Goal: Complete application form

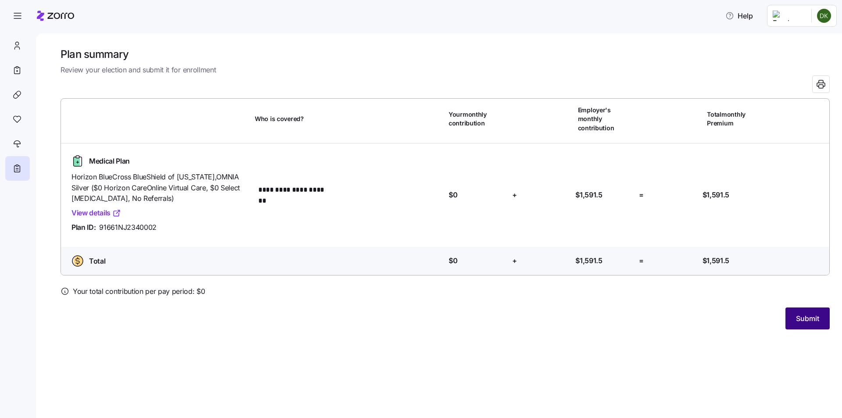
click at [803, 313] on span "Submit" at bounding box center [807, 318] width 23 height 11
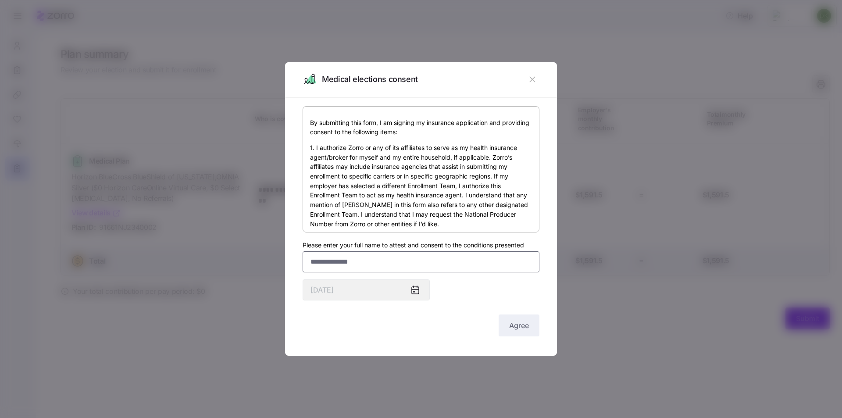
click at [362, 268] on input "Please enter your full name to attest and consent to the conditions presented" at bounding box center [421, 261] width 237 height 21
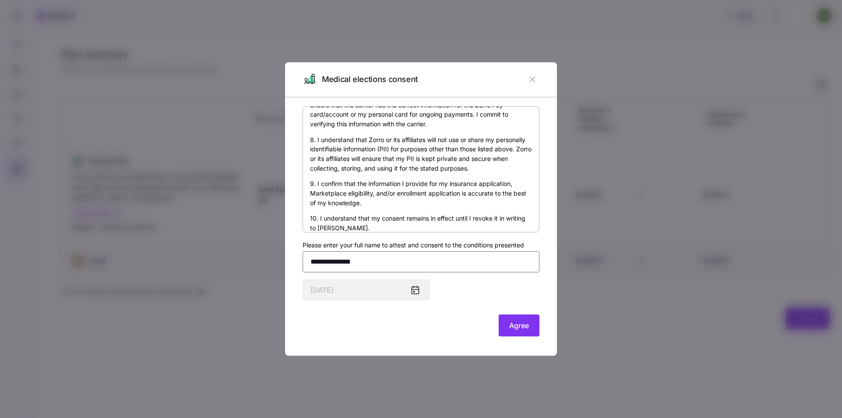
scroll to position [523, 0]
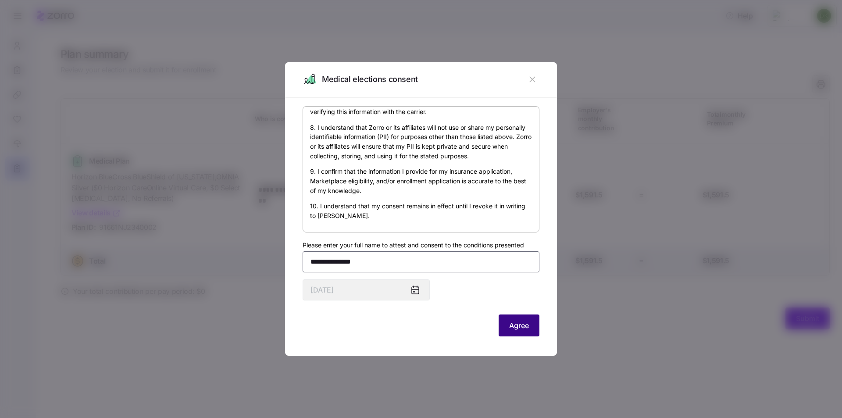
type input "**********"
click at [529, 331] on button "Agree" at bounding box center [519, 325] width 41 height 22
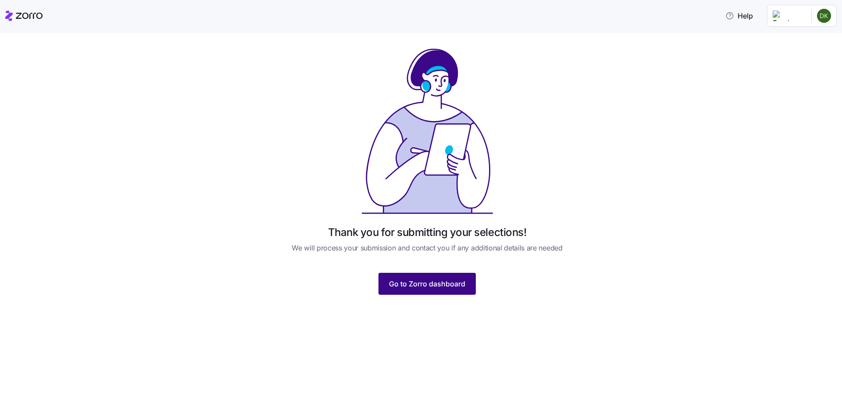
click at [444, 290] on button "Go to Zorro dashboard" at bounding box center [426, 284] width 97 height 22
